Goal: Task Accomplishment & Management: Use online tool/utility

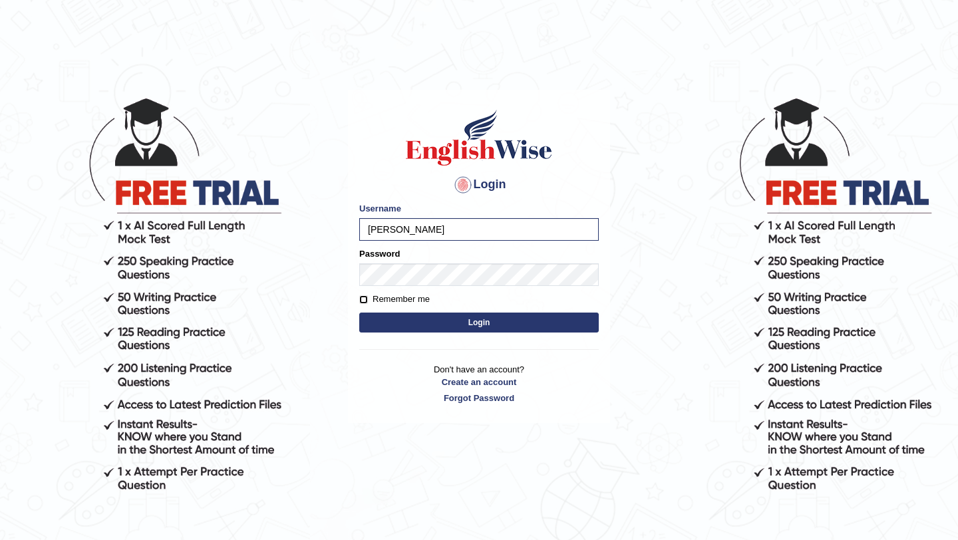
click at [364, 295] on input "Remember me" at bounding box center [363, 299] width 9 height 9
checkbox input "true"
click at [391, 329] on button "Login" at bounding box center [478, 323] width 239 height 20
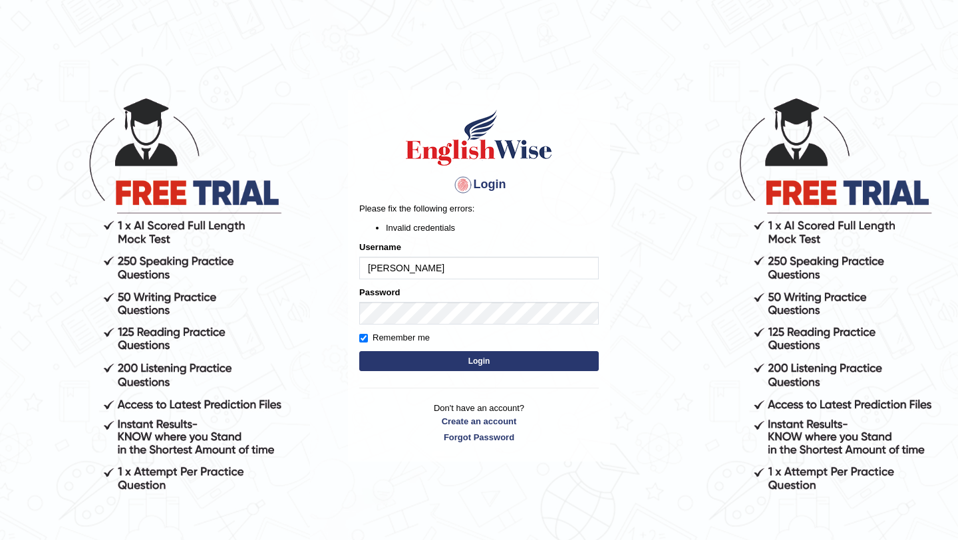
click at [398, 361] on button "Login" at bounding box center [478, 361] width 239 height 20
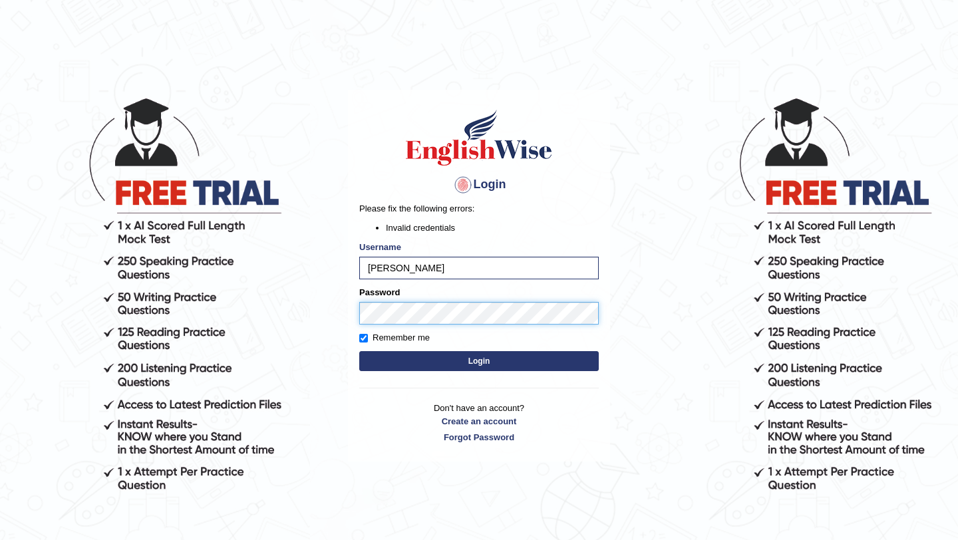
click at [359, 351] on button "Login" at bounding box center [478, 361] width 239 height 20
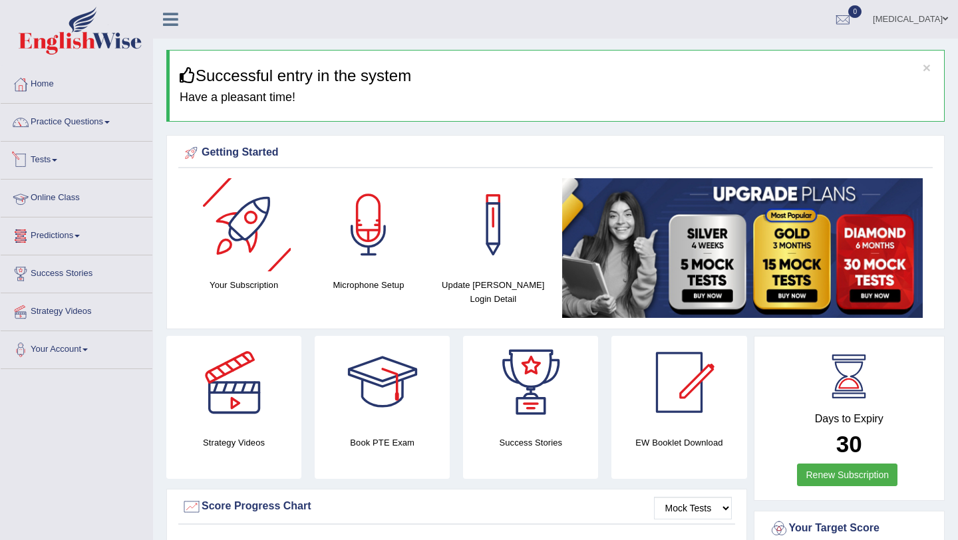
click at [57, 200] on link "Online Class" at bounding box center [77, 196] width 152 height 33
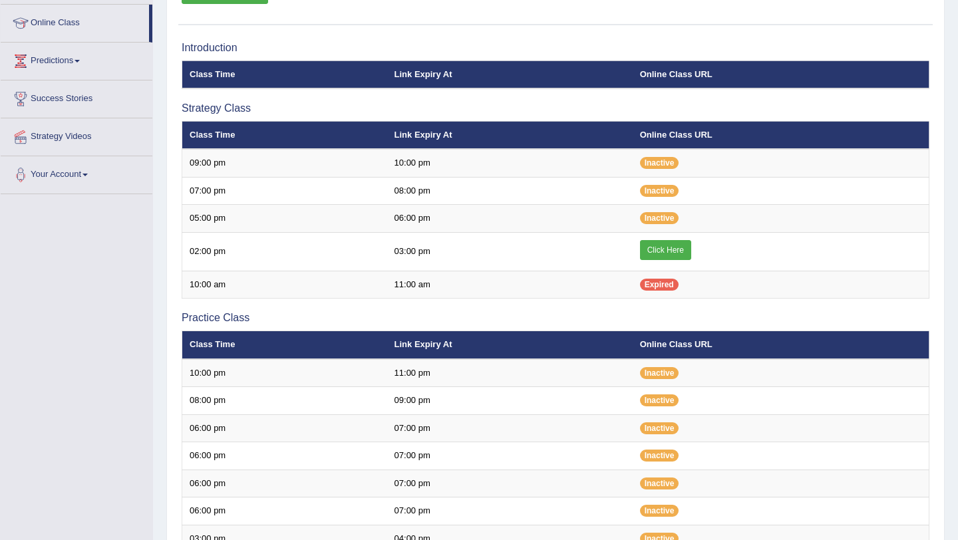
scroll to position [177, 0]
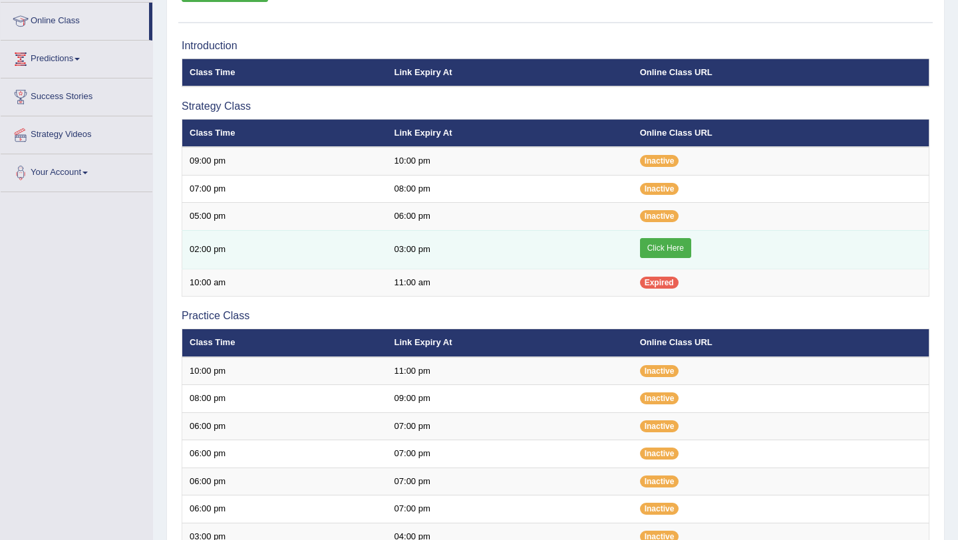
click at [656, 243] on link "Click Here" at bounding box center [665, 248] width 51 height 20
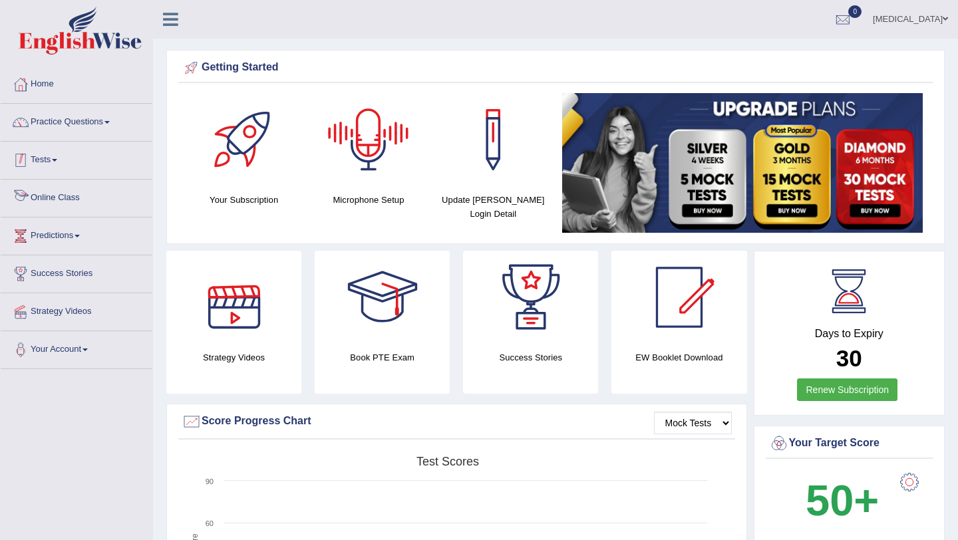
click at [90, 163] on link "Tests" at bounding box center [77, 158] width 152 height 33
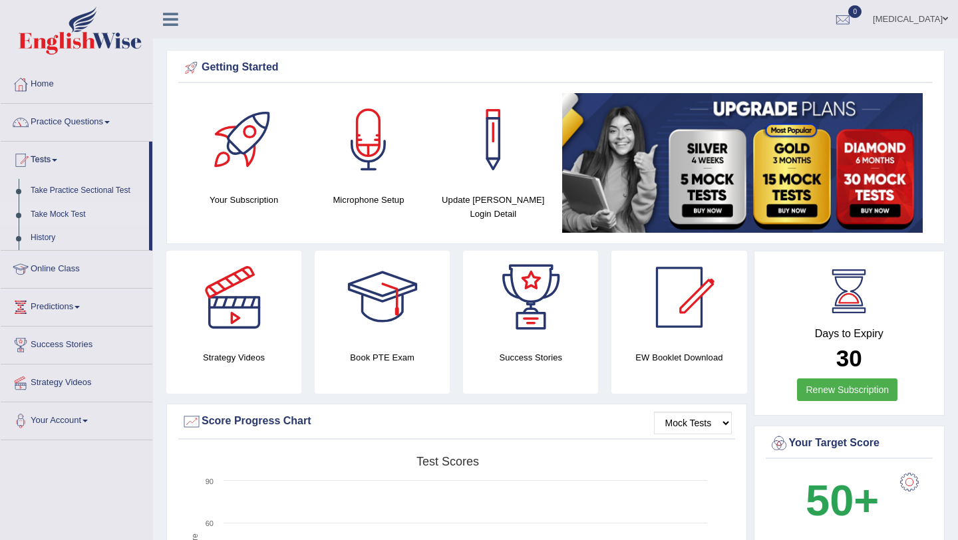
click at [61, 211] on link "Take Mock Test" at bounding box center [87, 215] width 124 height 24
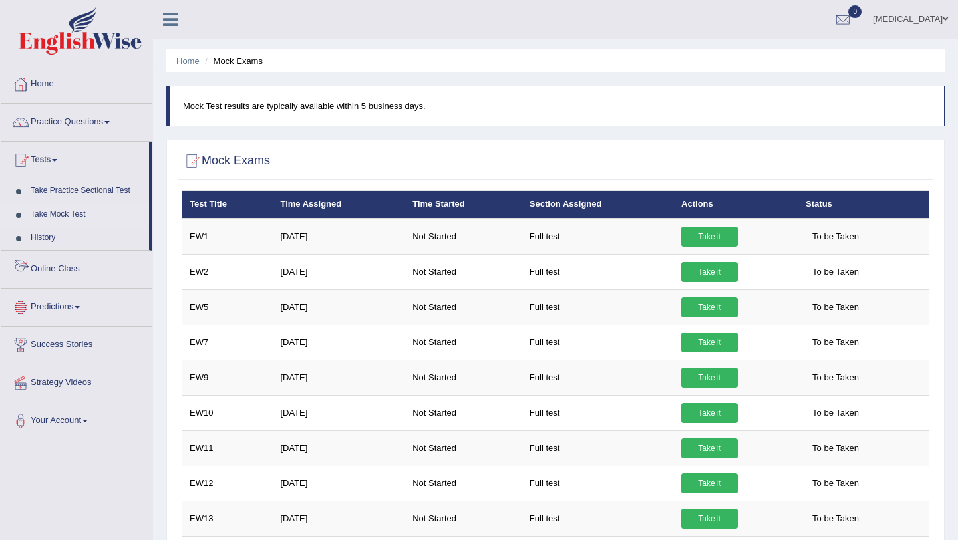
click at [64, 302] on link "Predictions" at bounding box center [77, 305] width 152 height 33
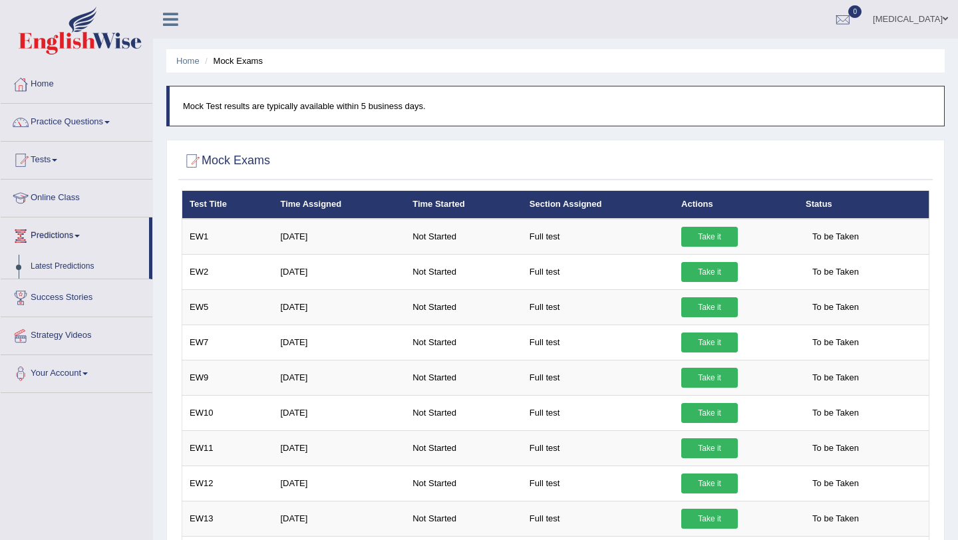
click at [64, 302] on link "Success Stories" at bounding box center [77, 295] width 152 height 33
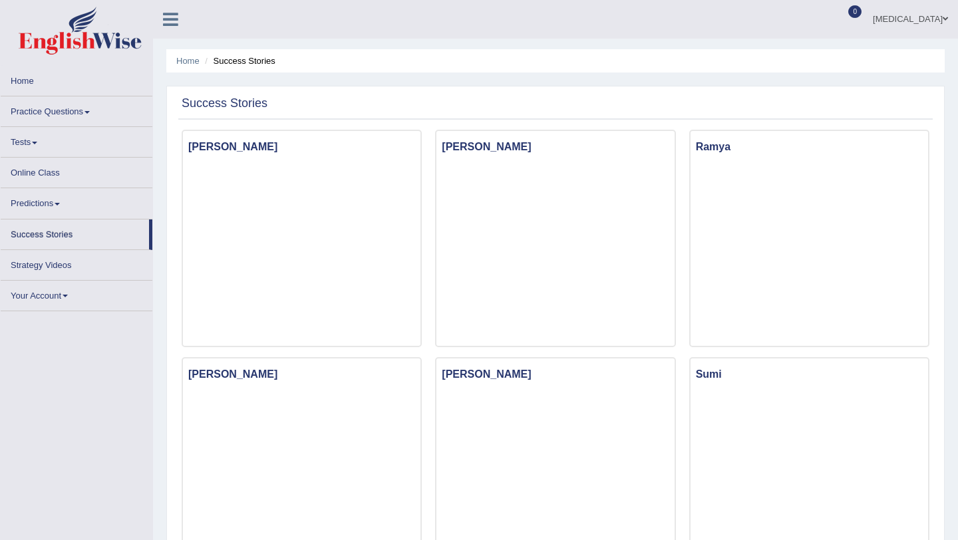
click at [29, 148] on link "Tests" at bounding box center [77, 140] width 152 height 26
click at [35, 173] on link "Online Class" at bounding box center [77, 171] width 152 height 26
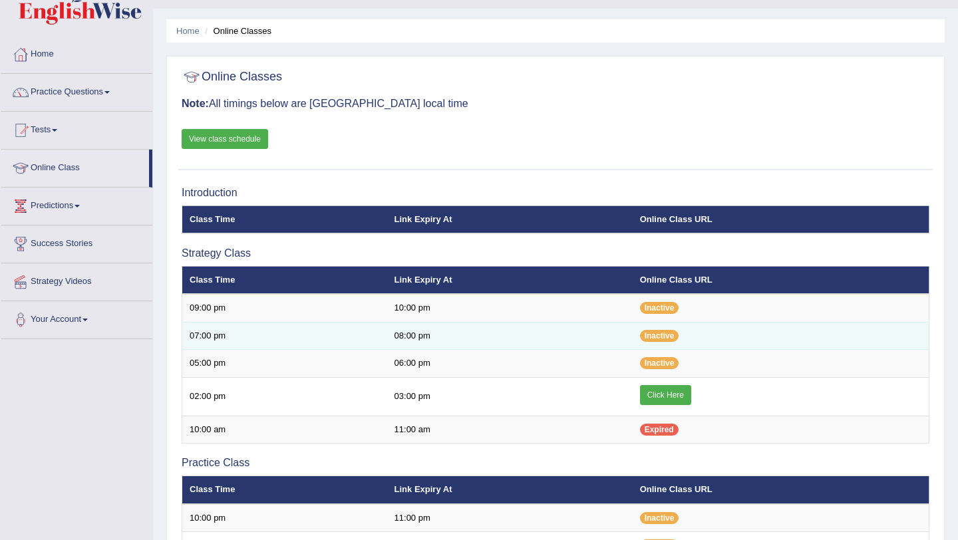
scroll to position [28, 0]
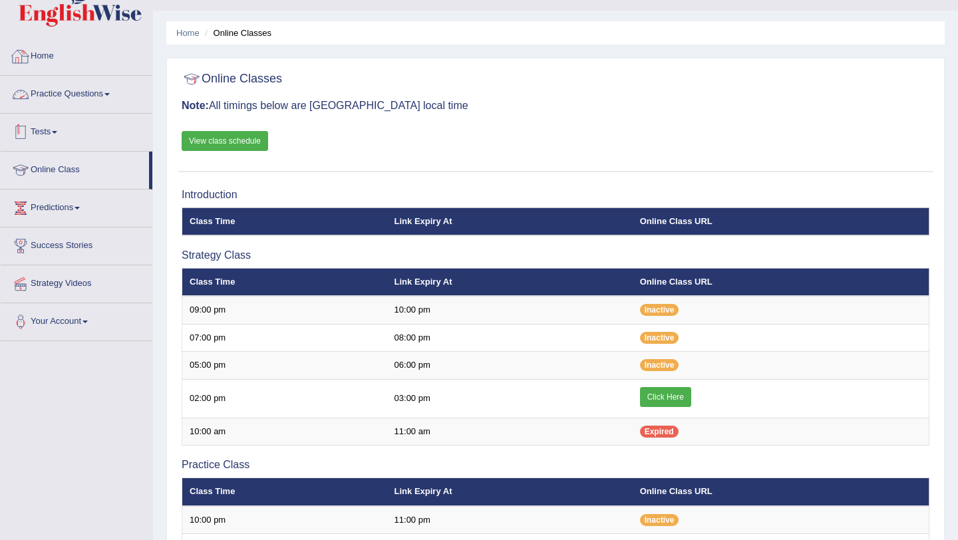
click at [48, 140] on link "Tests" at bounding box center [77, 130] width 152 height 33
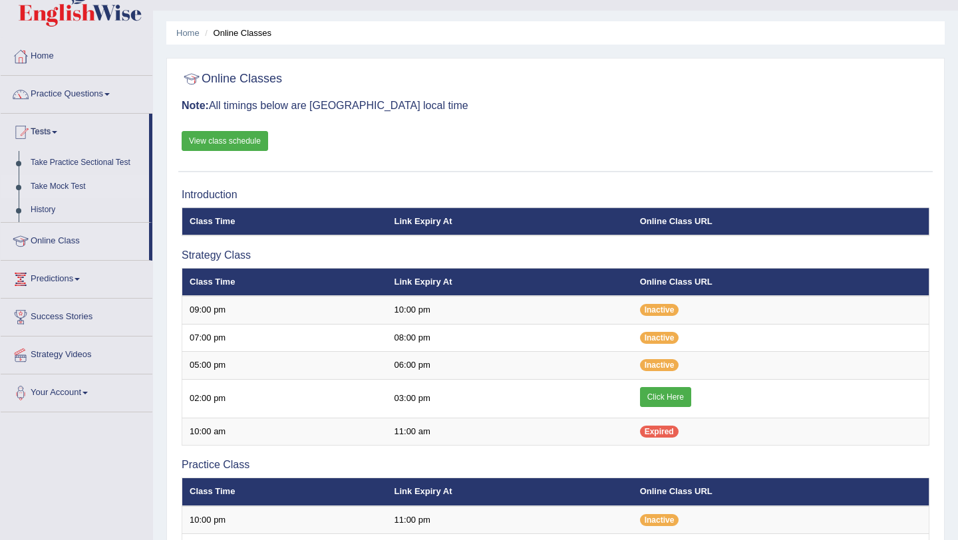
click at [47, 184] on link "Take Mock Test" at bounding box center [87, 187] width 124 height 24
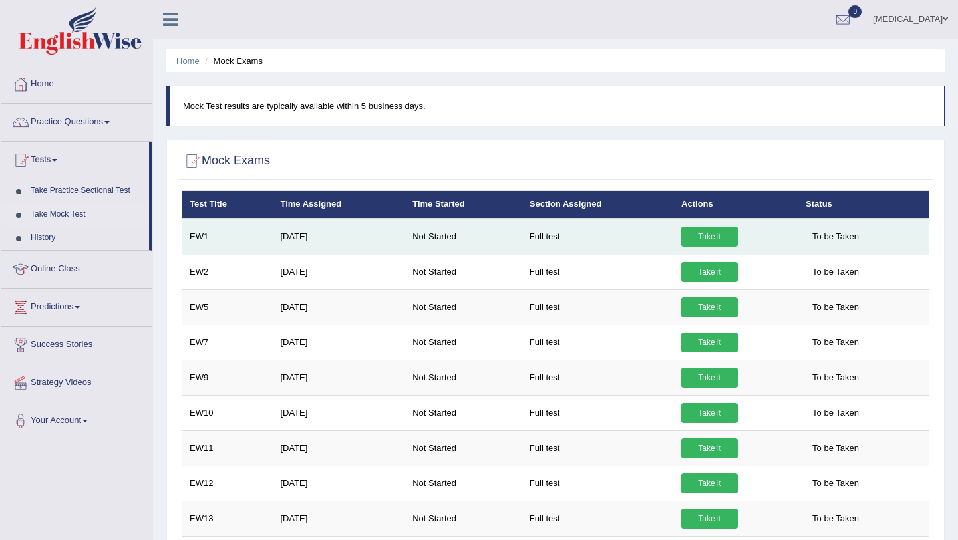
click at [714, 237] on link "Take it" at bounding box center [709, 237] width 57 height 20
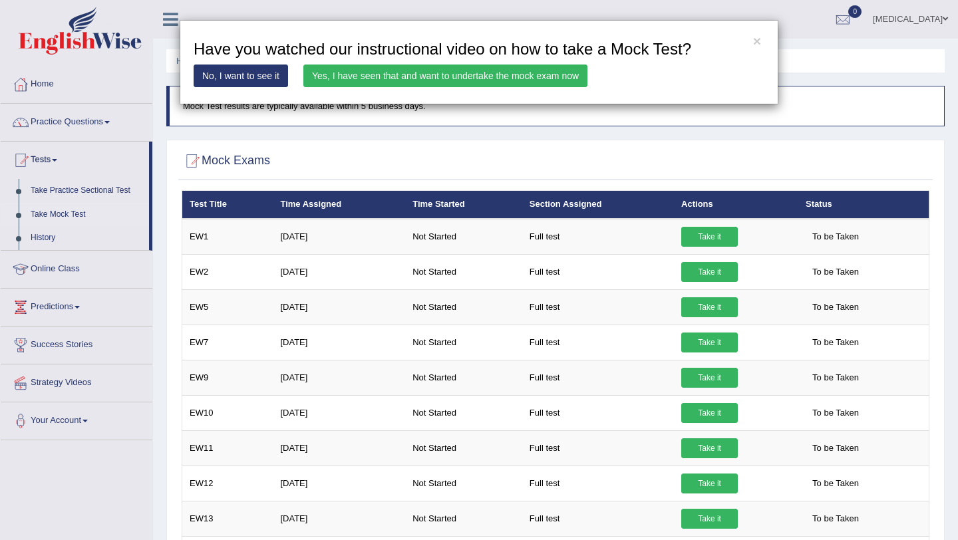
click at [441, 80] on link "Yes, I have seen that and want to undertake the mock exam now" at bounding box center [445, 76] width 284 height 23
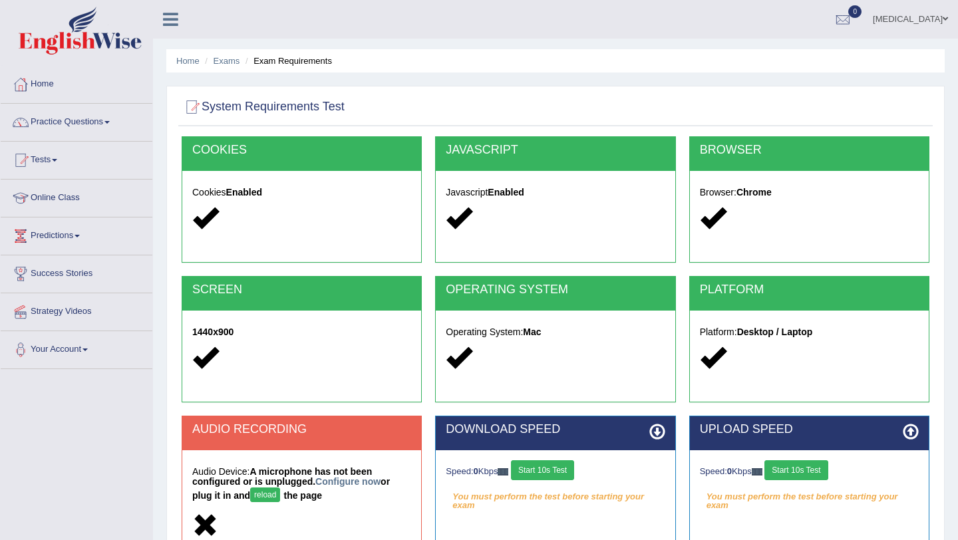
click at [58, 167] on link "Tests" at bounding box center [77, 158] width 152 height 33
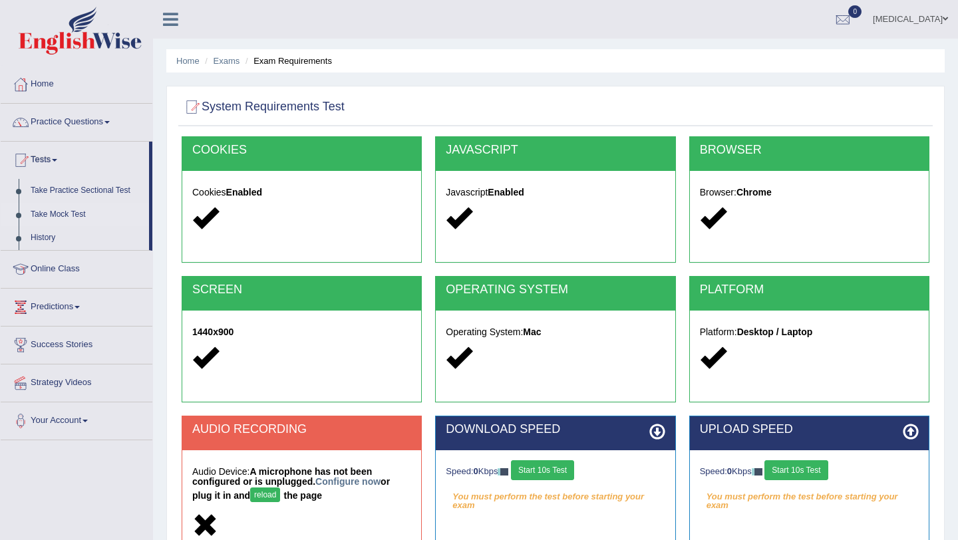
click at [59, 213] on link "Take Mock Test" at bounding box center [87, 215] width 124 height 24
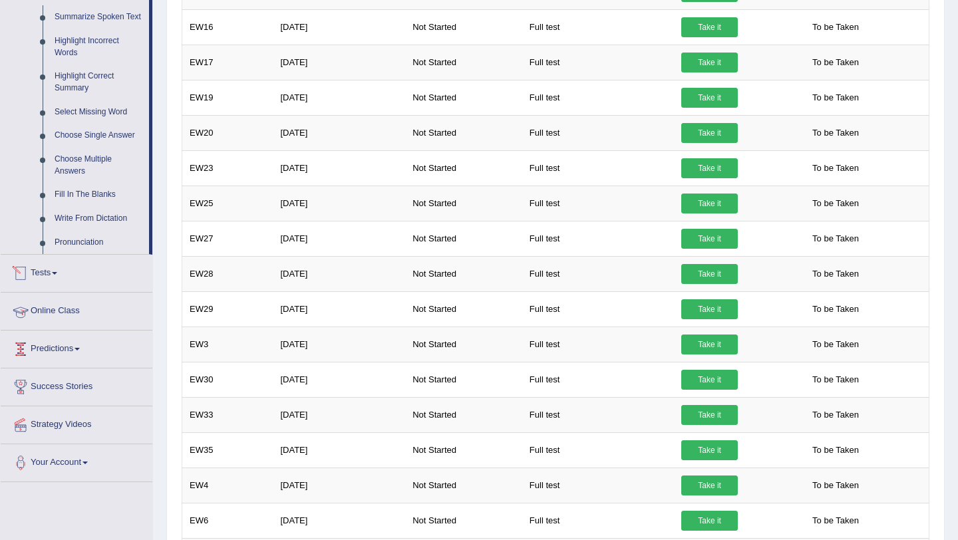
scroll to position [622, 0]
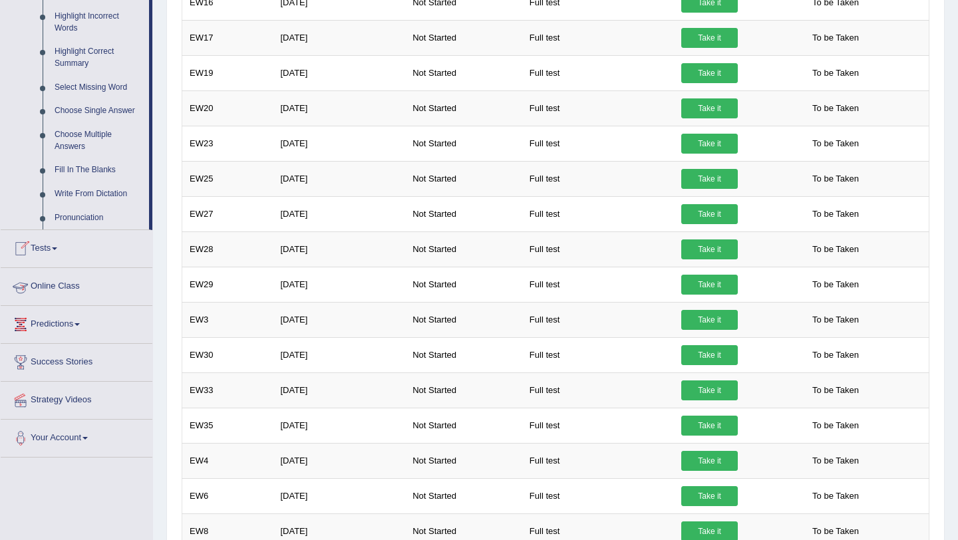
click at [74, 288] on link "Online Class" at bounding box center [77, 284] width 152 height 33
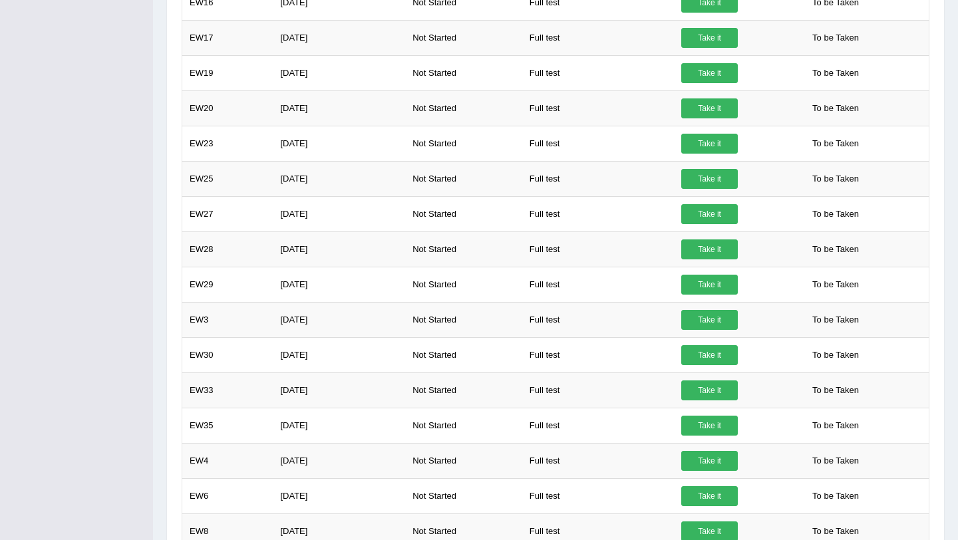
scroll to position [149, 0]
